Goal: Task Accomplishment & Management: Use online tool/utility

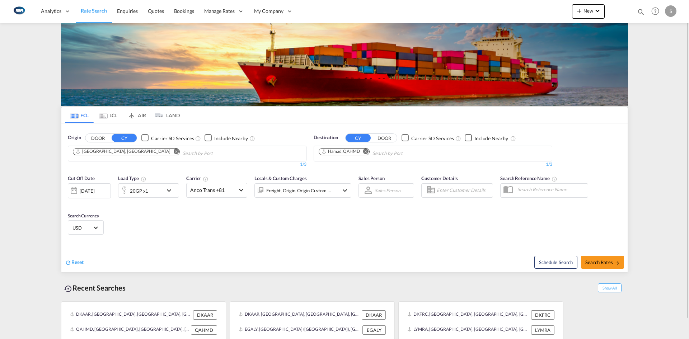
click at [174, 152] on md-icon "Remove" at bounding box center [176, 151] width 5 height 5
click at [117, 152] on input "Chips input." at bounding box center [107, 153] width 68 height 11
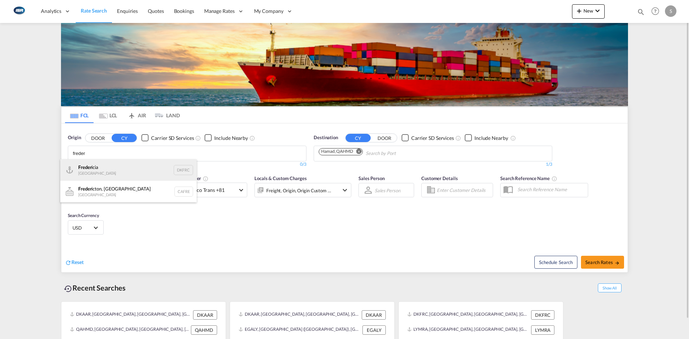
type input "freder"
click at [94, 168] on div "Freder icia [GEOGRAPHIC_DATA] DKFRC" at bounding box center [128, 170] width 136 height 22
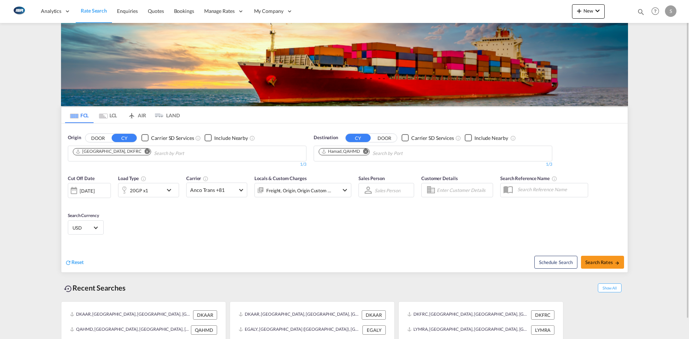
drag, startPoint x: 366, startPoint y: 153, endPoint x: 357, endPoint y: 152, distance: 9.0
click at [365, 152] on md-icon "Remove" at bounding box center [365, 151] width 5 height 5
click at [353, 152] on input "Chips input." at bounding box center [353, 153] width 68 height 11
type input "m"
type input "s"
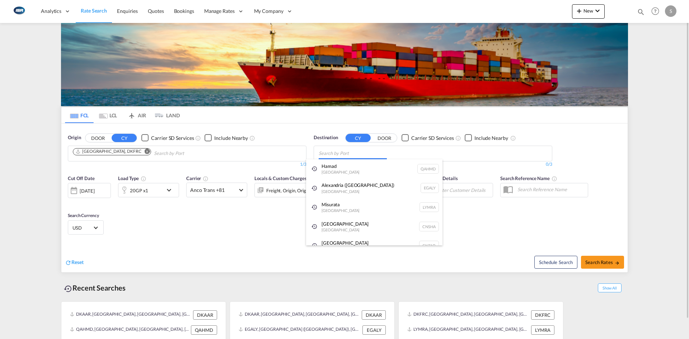
click at [343, 152] on body "Analytics Reports Dashboard Rate Search Enquiries Quotes Bookings" at bounding box center [344, 169] width 689 height 339
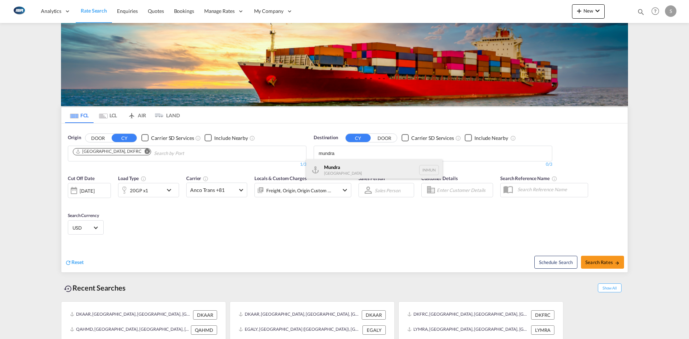
type input "mundra"
click at [342, 174] on div "Mundra [GEOGRAPHIC_DATA] INMUN" at bounding box center [374, 170] width 136 height 22
click at [366, 152] on md-icon "Remove" at bounding box center [365, 151] width 5 height 5
click at [354, 153] on body "Analytics Reports Dashboard Rate Search Enquiries Quotes Bookings" at bounding box center [344, 169] width 689 height 339
type input "jaw"
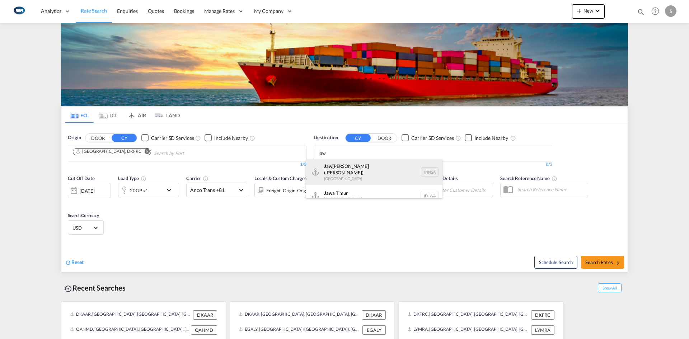
click at [353, 171] on div "[PERSON_NAME] (Nhava Sheva) [GEOGRAPHIC_DATA] [GEOGRAPHIC_DATA]" at bounding box center [374, 172] width 136 height 26
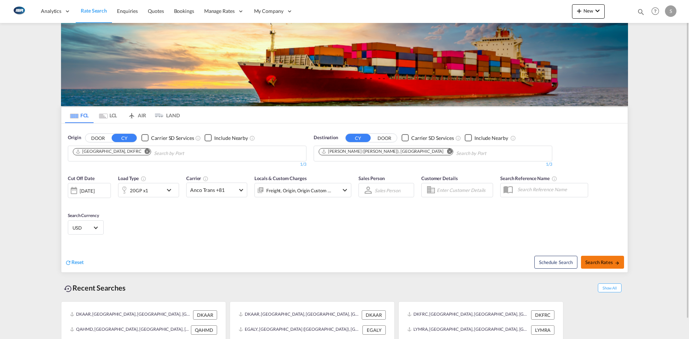
click at [596, 262] on span "Search Rates" at bounding box center [603, 263] width 34 height 6
type input "DKFRC to INNSA / [DATE]"
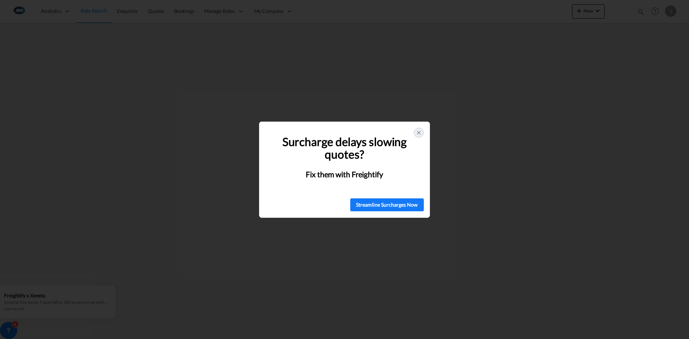
click at [421, 131] on icon at bounding box center [419, 133] width 6 height 6
